Goal: Find contact information: Find contact information

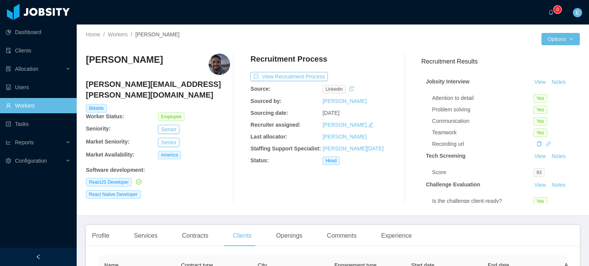
drag, startPoint x: 23, startPoint y: 105, endPoint x: 46, endPoint y: 107, distance: 22.3
click at [23, 105] on link "Workers" at bounding box center [38, 105] width 65 height 15
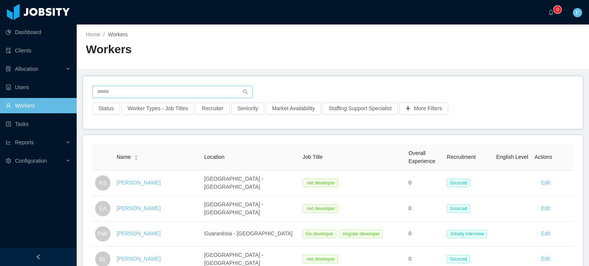
click at [125, 93] on input "text" at bounding box center [172, 92] width 160 height 12
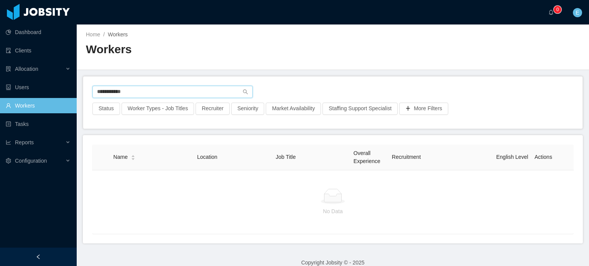
click at [113, 93] on input "**********" at bounding box center [172, 92] width 160 height 12
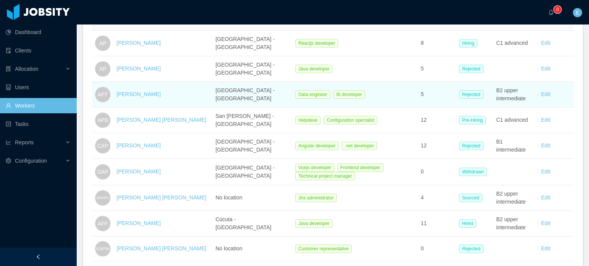
scroll to position [153, 0]
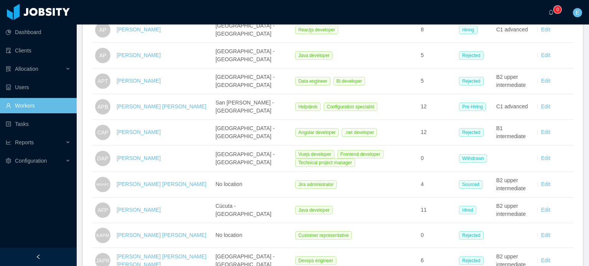
type input "**********"
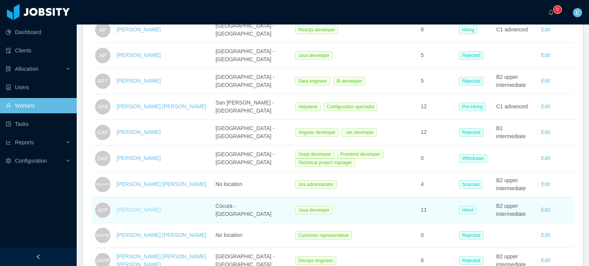
click at [137, 208] on link "Andres Felipe Perez" at bounding box center [139, 210] width 44 height 6
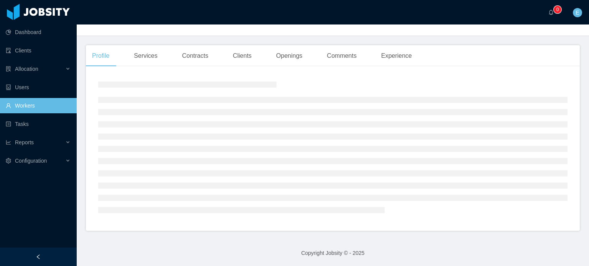
scroll to position [153, 0]
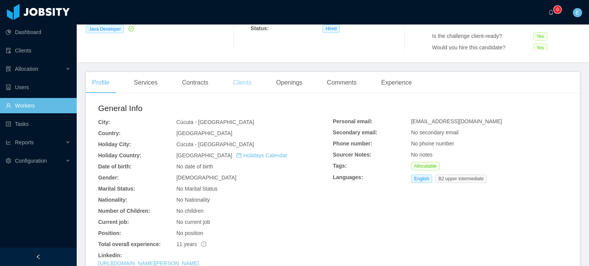
click at [237, 84] on div "Clients" at bounding box center [242, 82] width 31 height 21
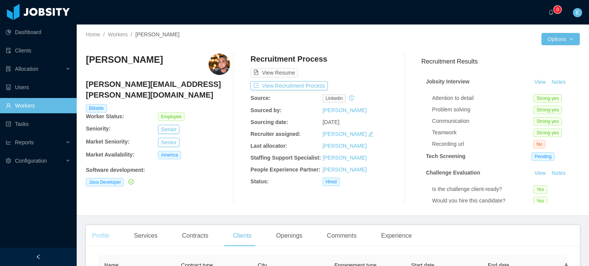
click at [97, 238] on div "Profile" at bounding box center [101, 235] width 30 height 21
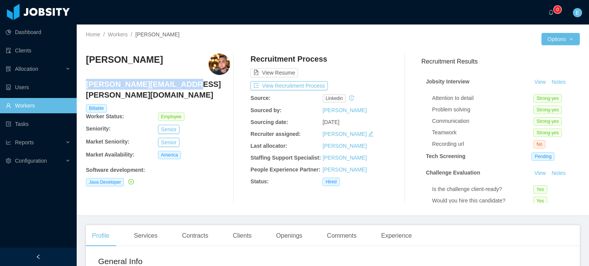
drag, startPoint x: 182, startPoint y: 85, endPoint x: 87, endPoint y: 87, distance: 95.1
click at [87, 87] on h4 "andres.perez@jobsity.com" at bounding box center [158, 89] width 144 height 21
copy h4 "andres.perez@jobsity.com"
